Goal: Information Seeking & Learning: Learn about a topic

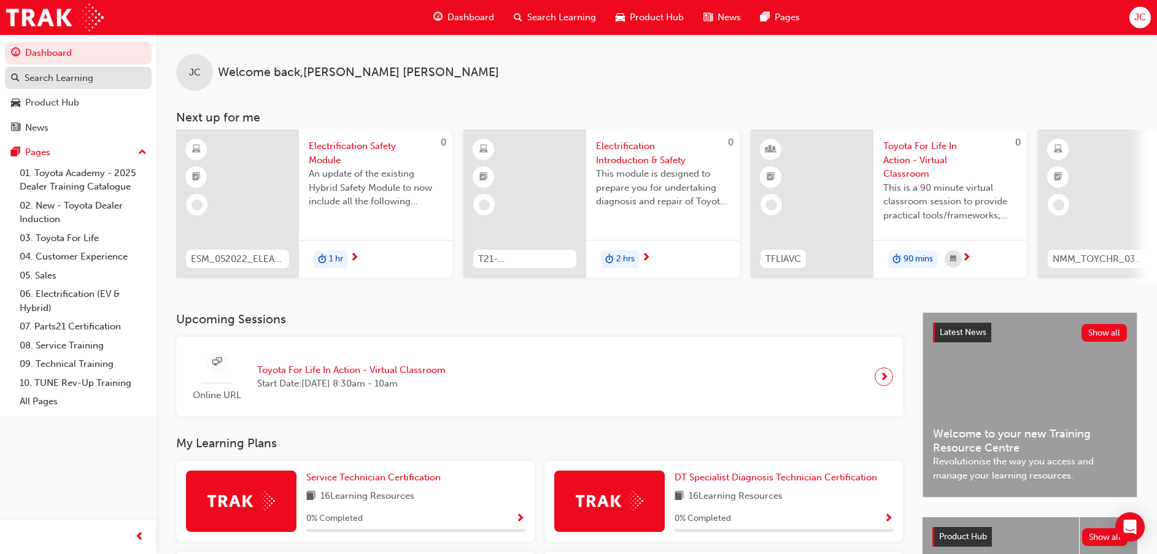
click at [33, 77] on div "Search Learning" at bounding box center [59, 78] width 69 height 14
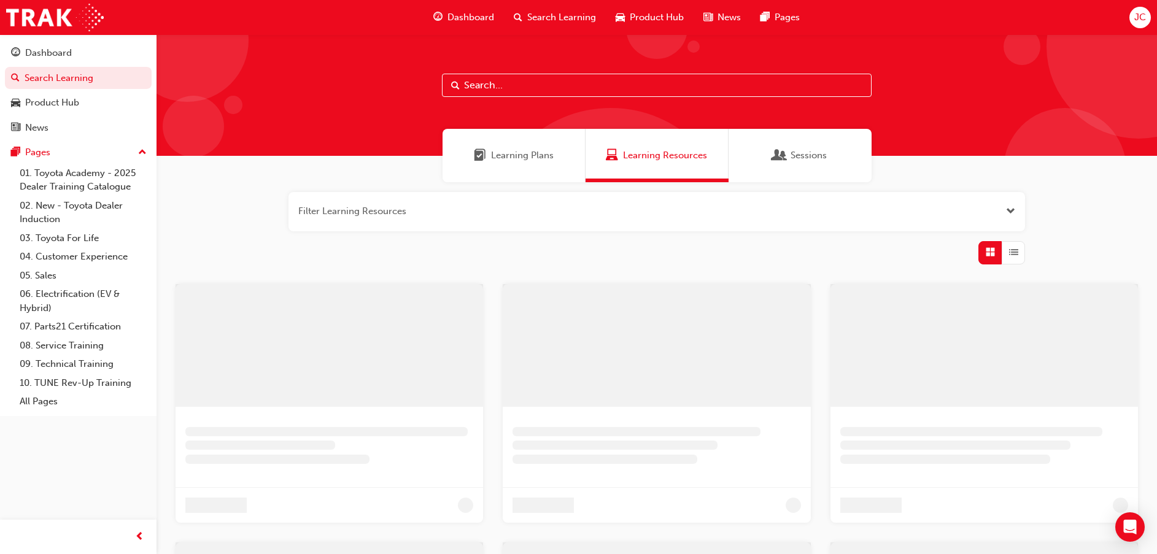
click at [532, 84] on input "text" at bounding box center [657, 85] width 430 height 23
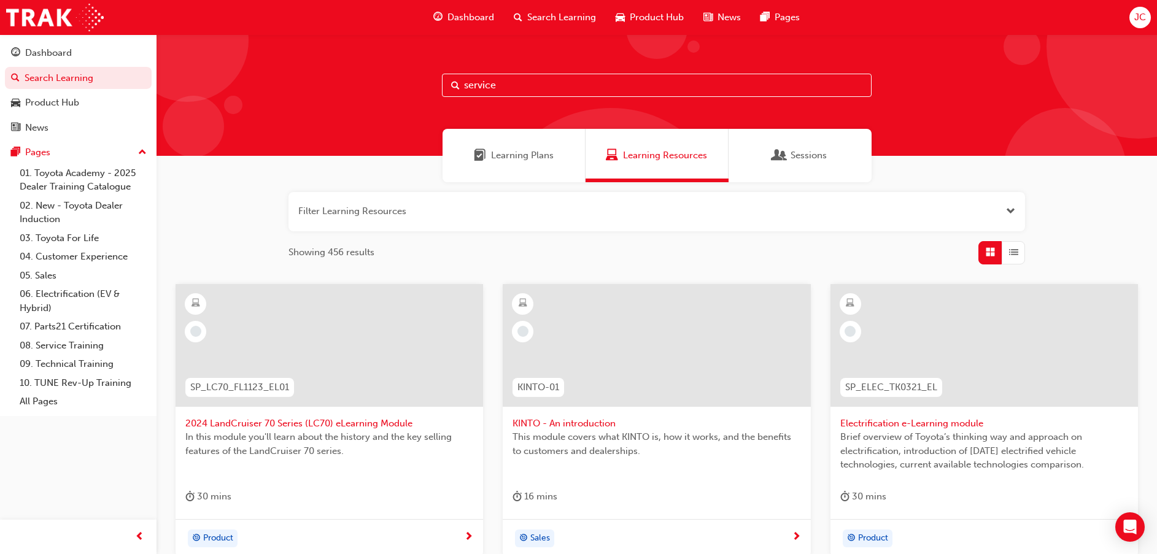
type input "service"
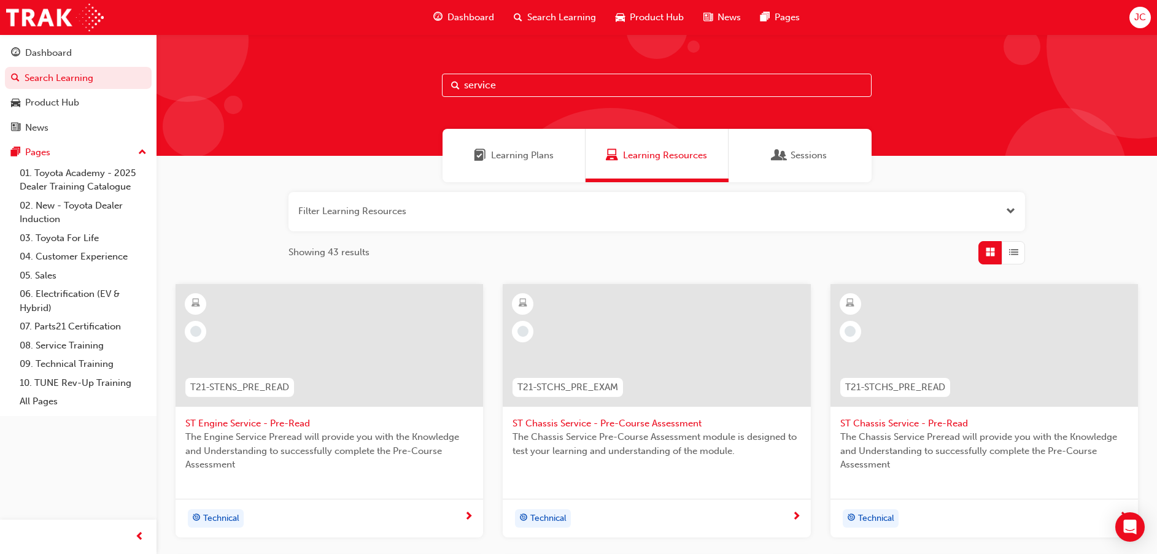
click at [449, 10] on div "Dashboard" at bounding box center [464, 17] width 80 height 25
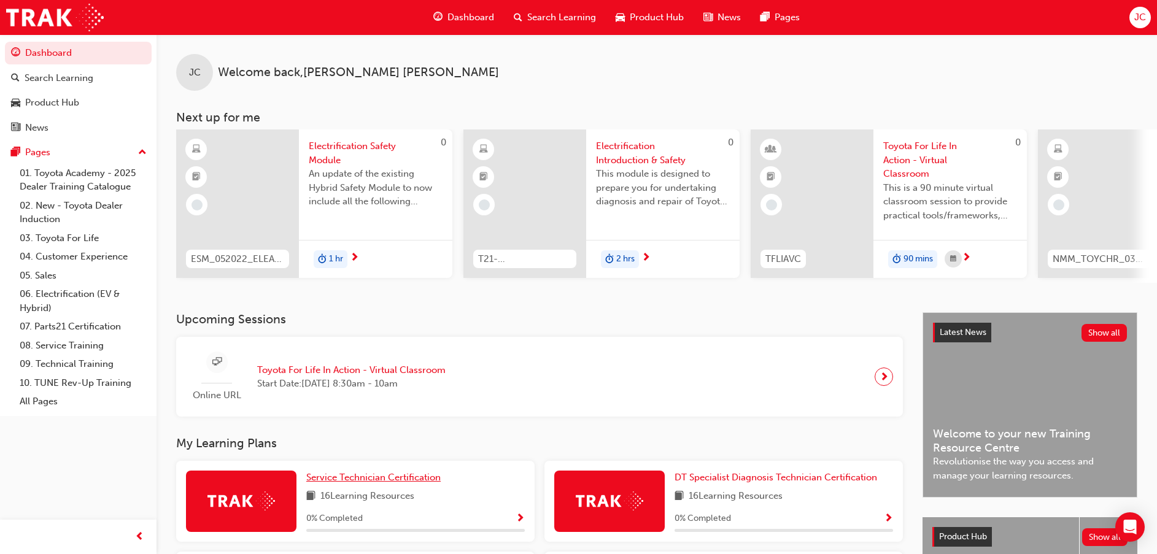
click at [379, 478] on span "Service Technician Certification" at bounding box center [373, 477] width 134 height 11
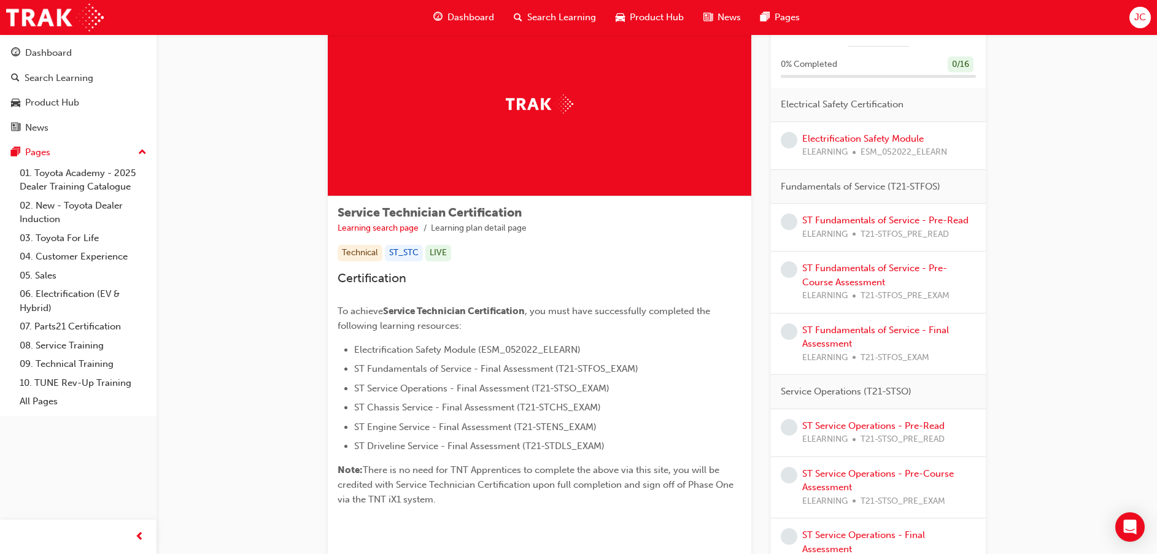
scroll to position [92, 0]
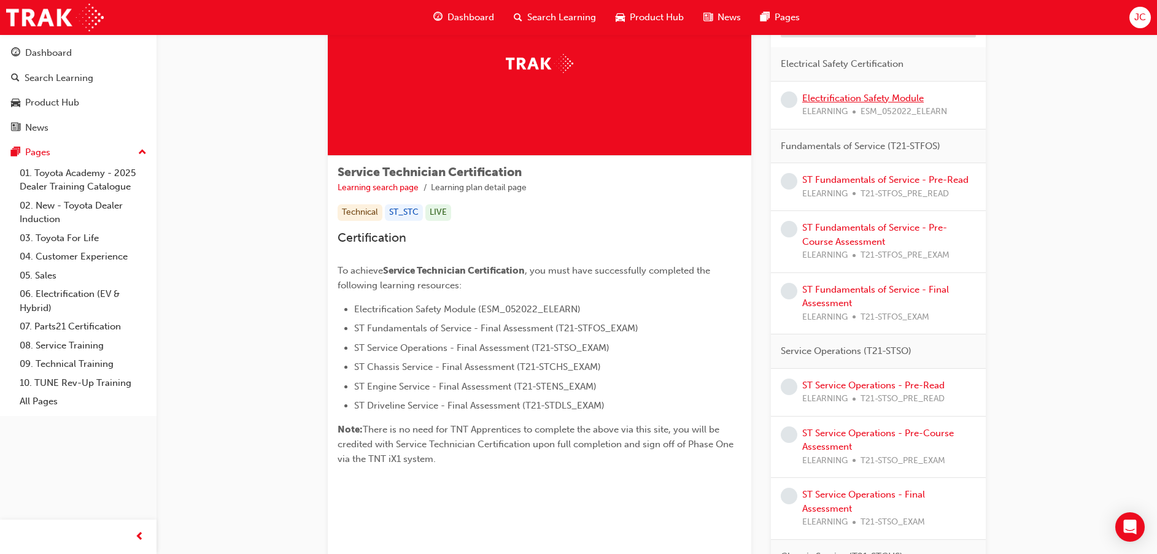
click at [893, 98] on link "Electrification Safety Module" at bounding box center [863, 98] width 122 height 11
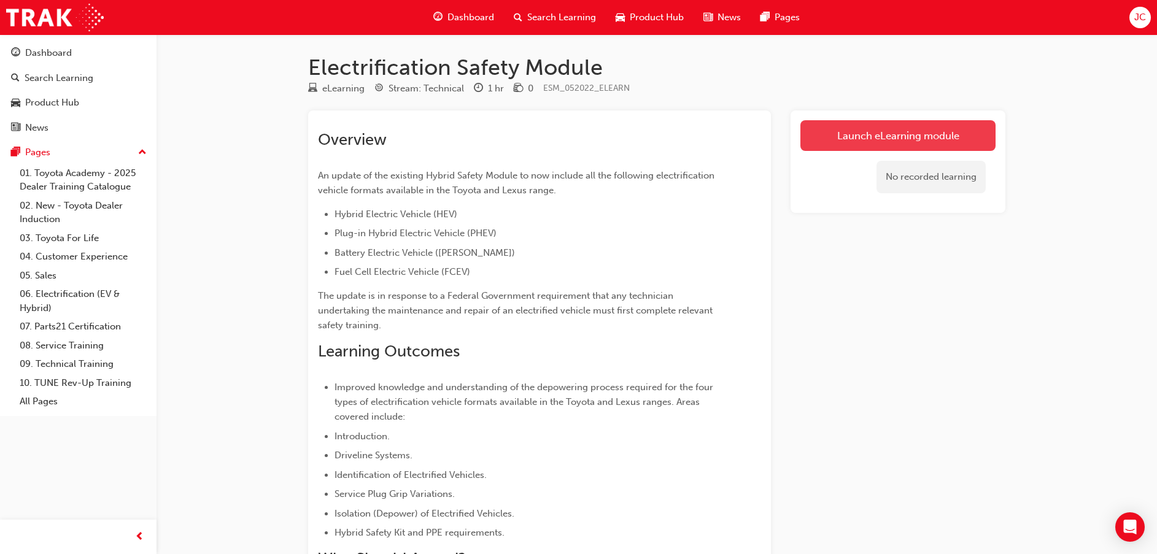
click at [893, 130] on link "Launch eLearning module" at bounding box center [898, 135] width 195 height 31
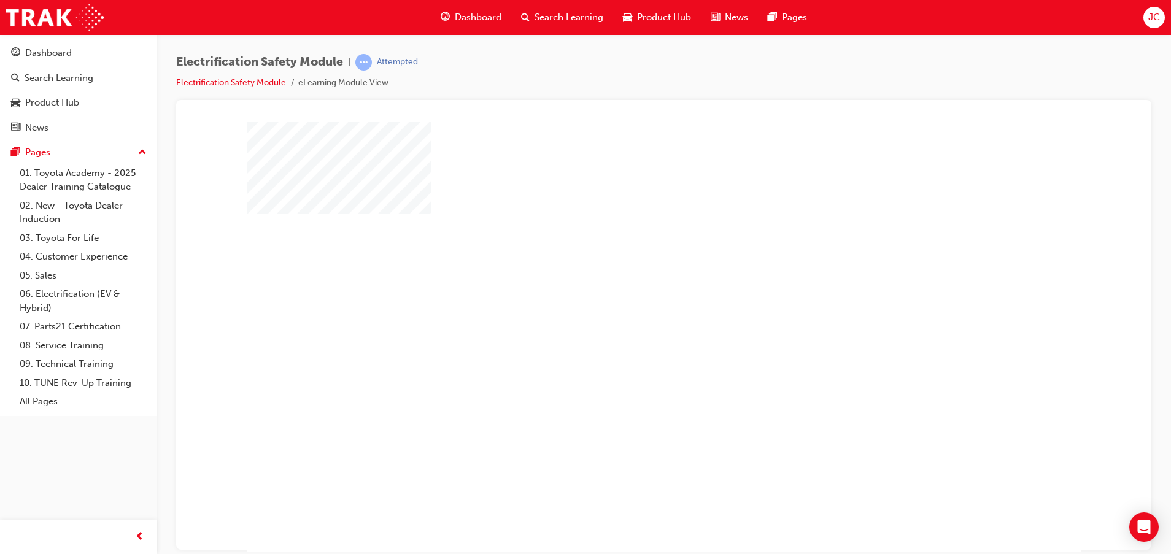
click at [629, 301] on div "play" at bounding box center [629, 301] width 0 height 0
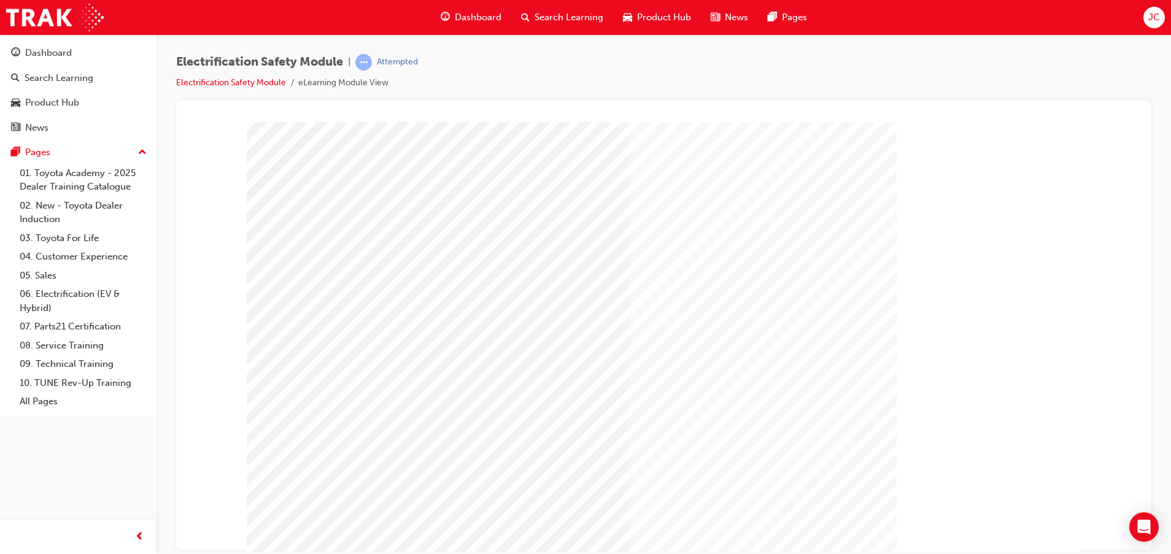
scroll to position [30, 0]
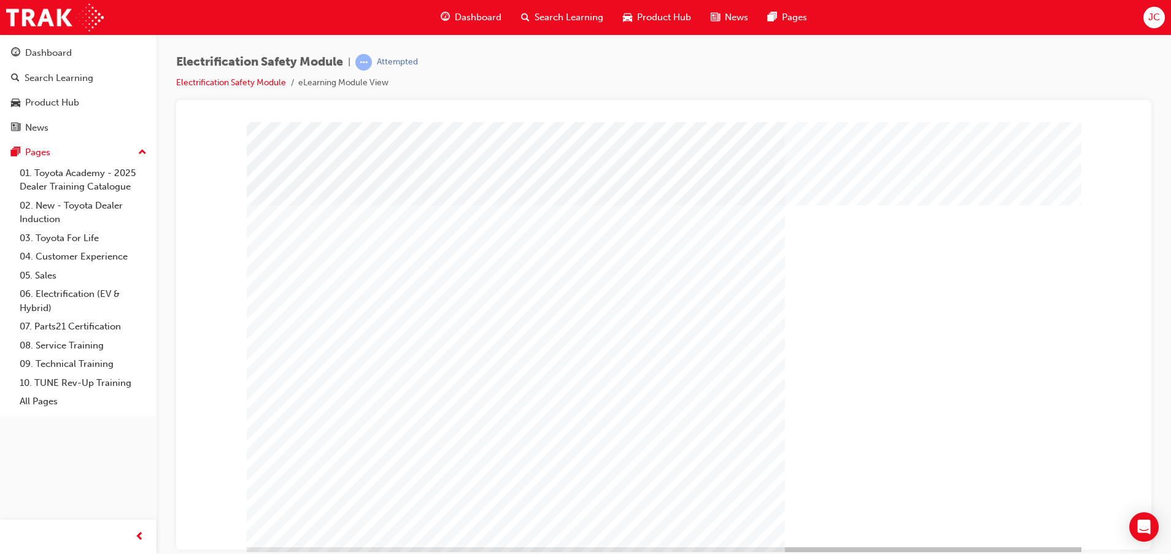
scroll to position [30, 0]
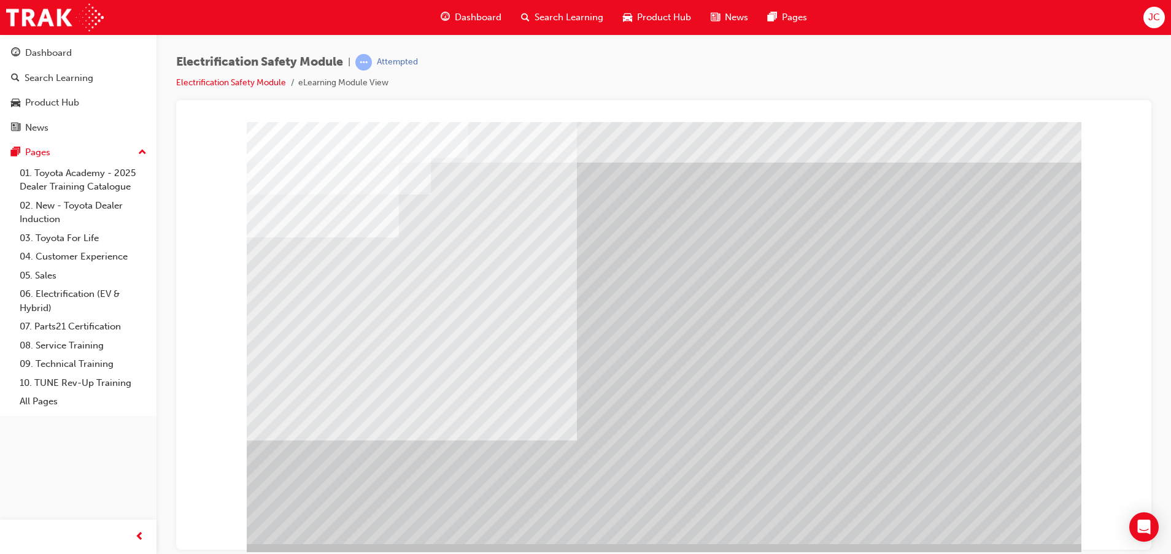
scroll to position [30, 0]
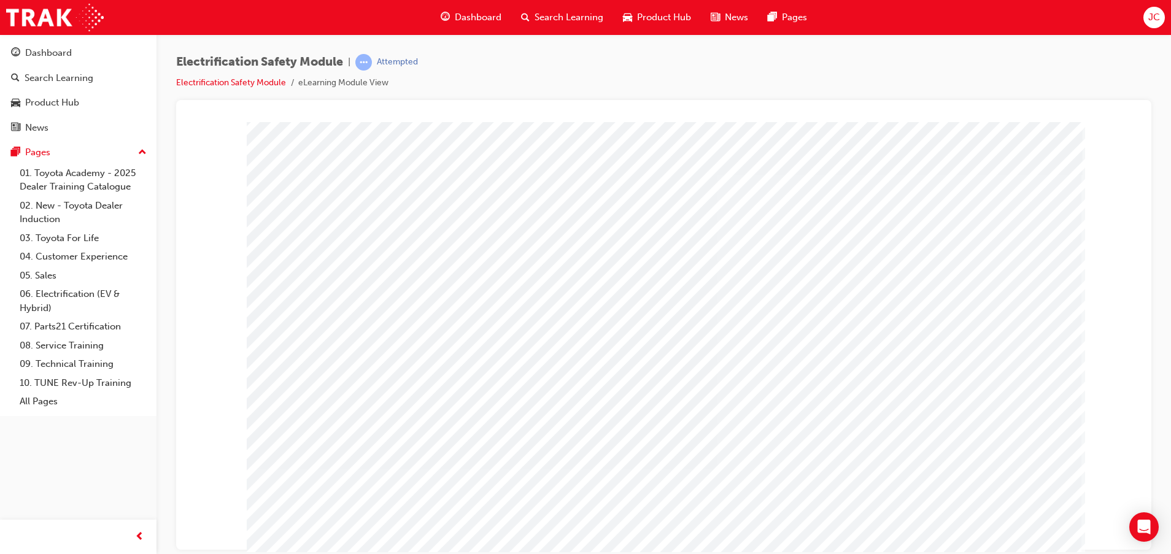
scroll to position [30, 0]
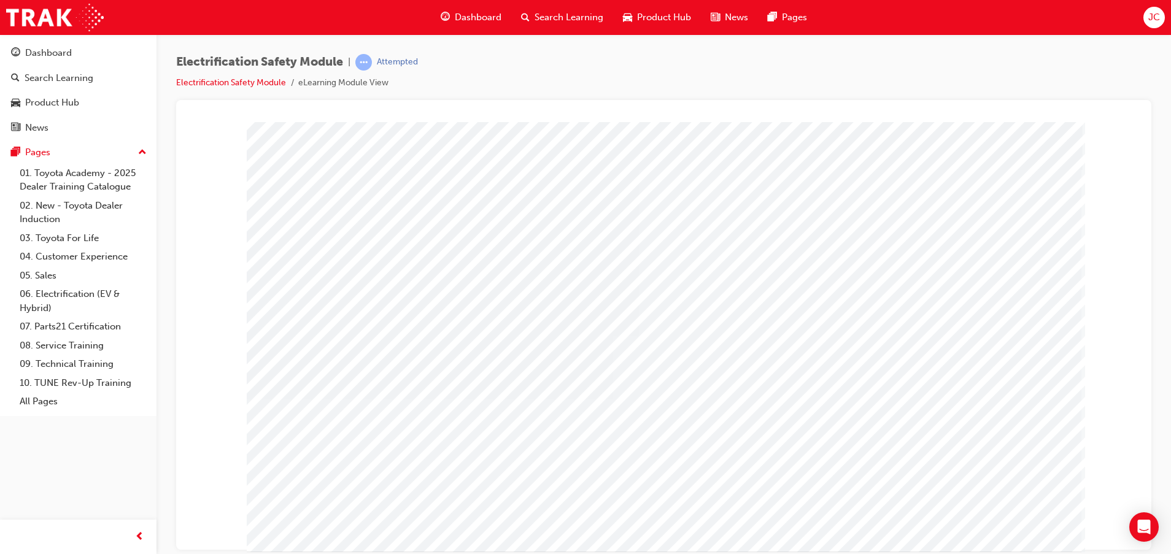
scroll to position [30, 0]
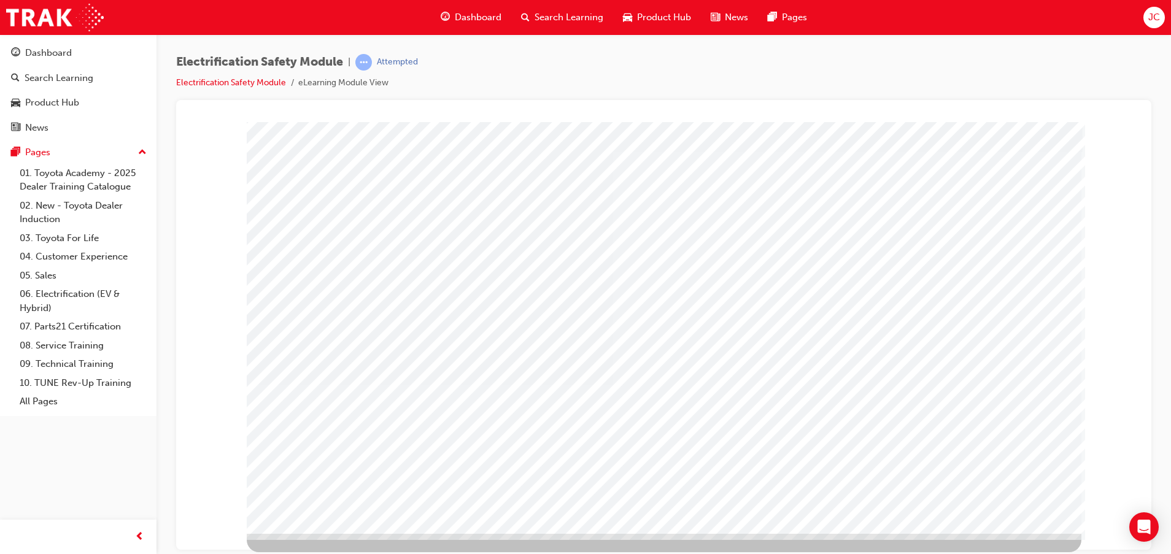
scroll to position [0, 0]
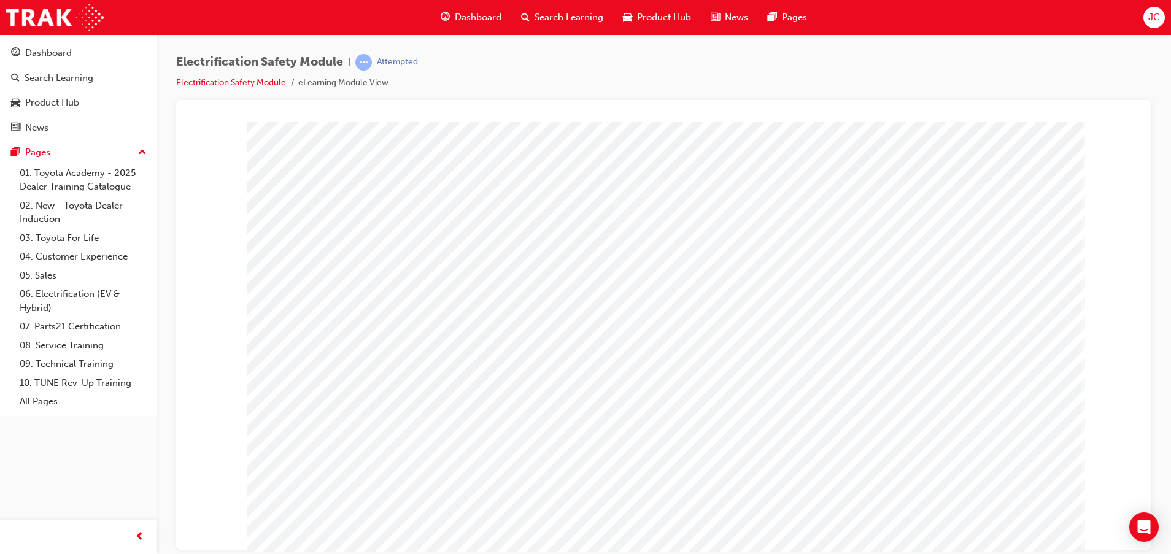
drag, startPoint x: 370, startPoint y: 222, endPoint x: 301, endPoint y: 260, distance: 78.1
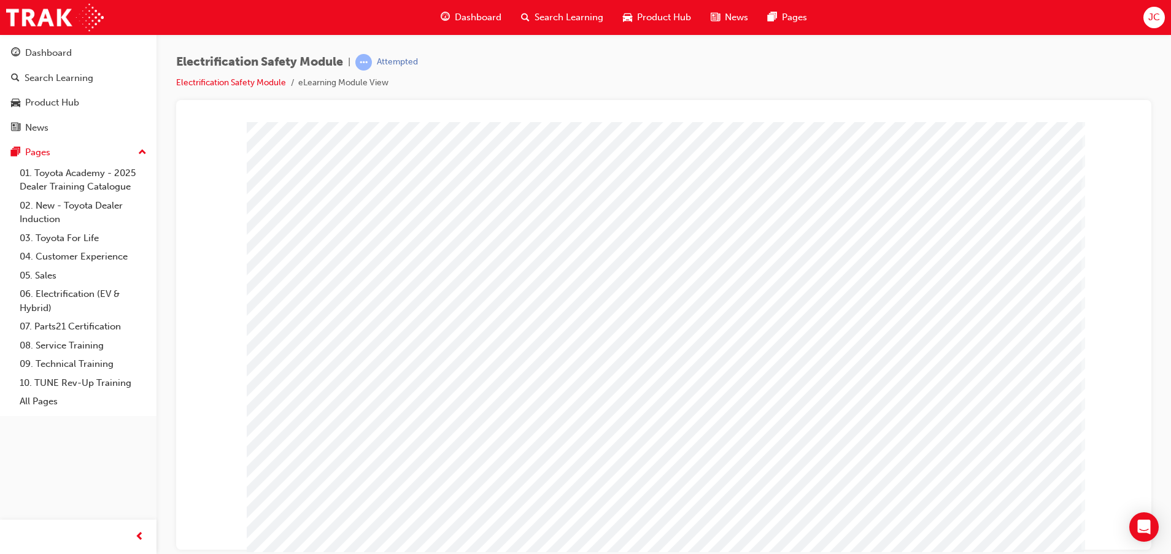
scroll to position [30, 0]
